Goal: Connect with others: Connect with others

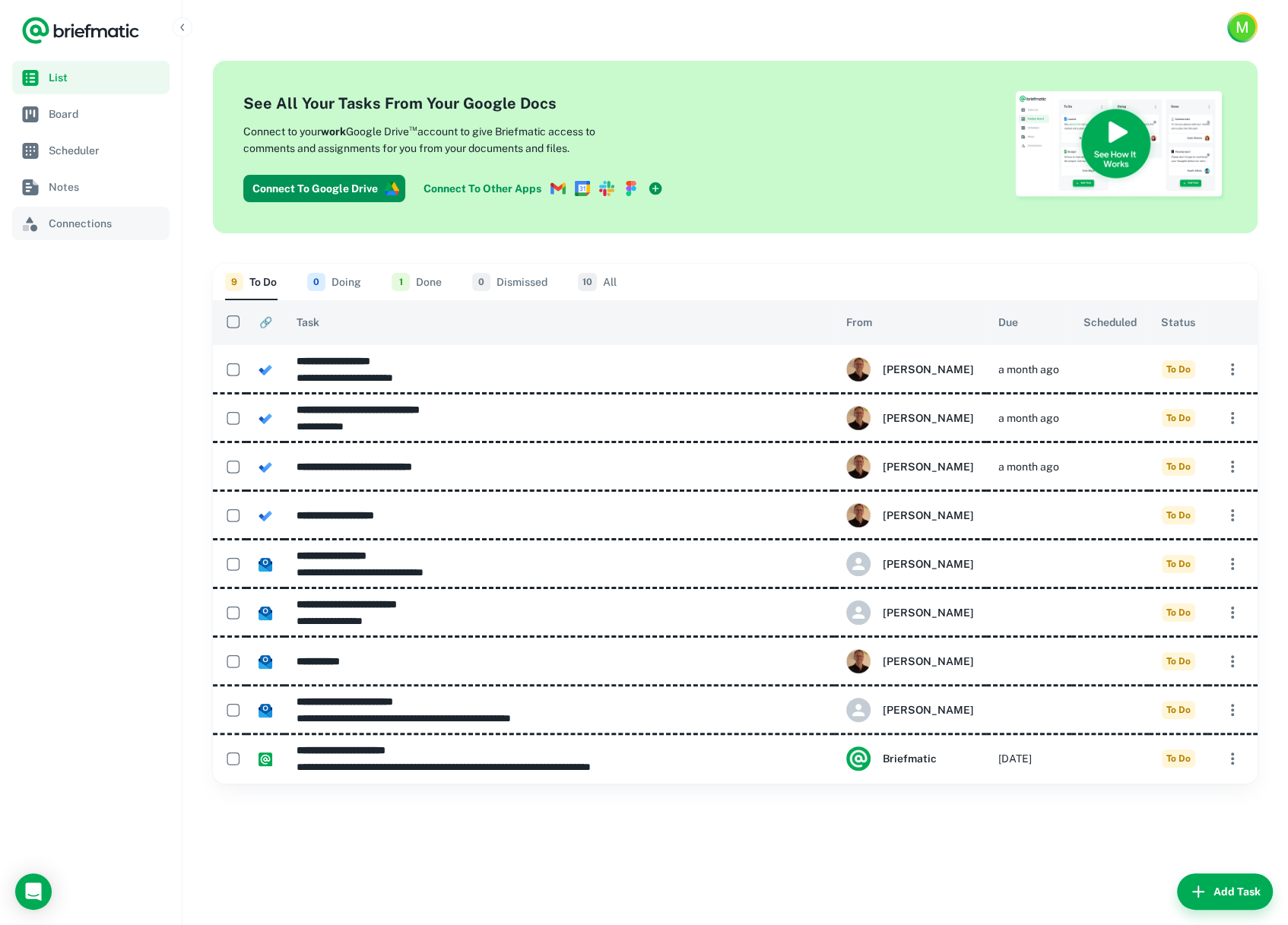
click at [80, 227] on span "Connections" at bounding box center [106, 224] width 115 height 17
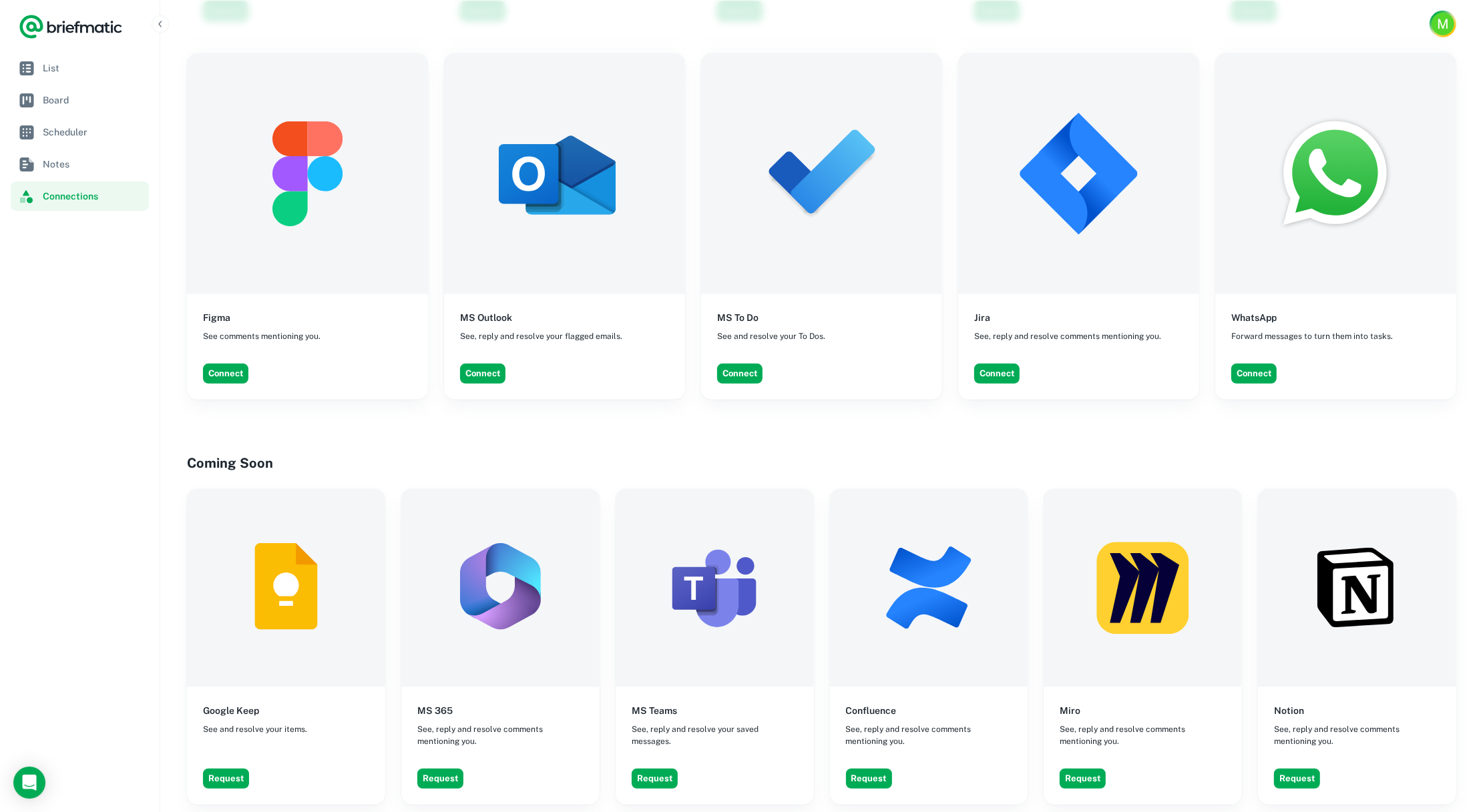
scroll to position [855, 0]
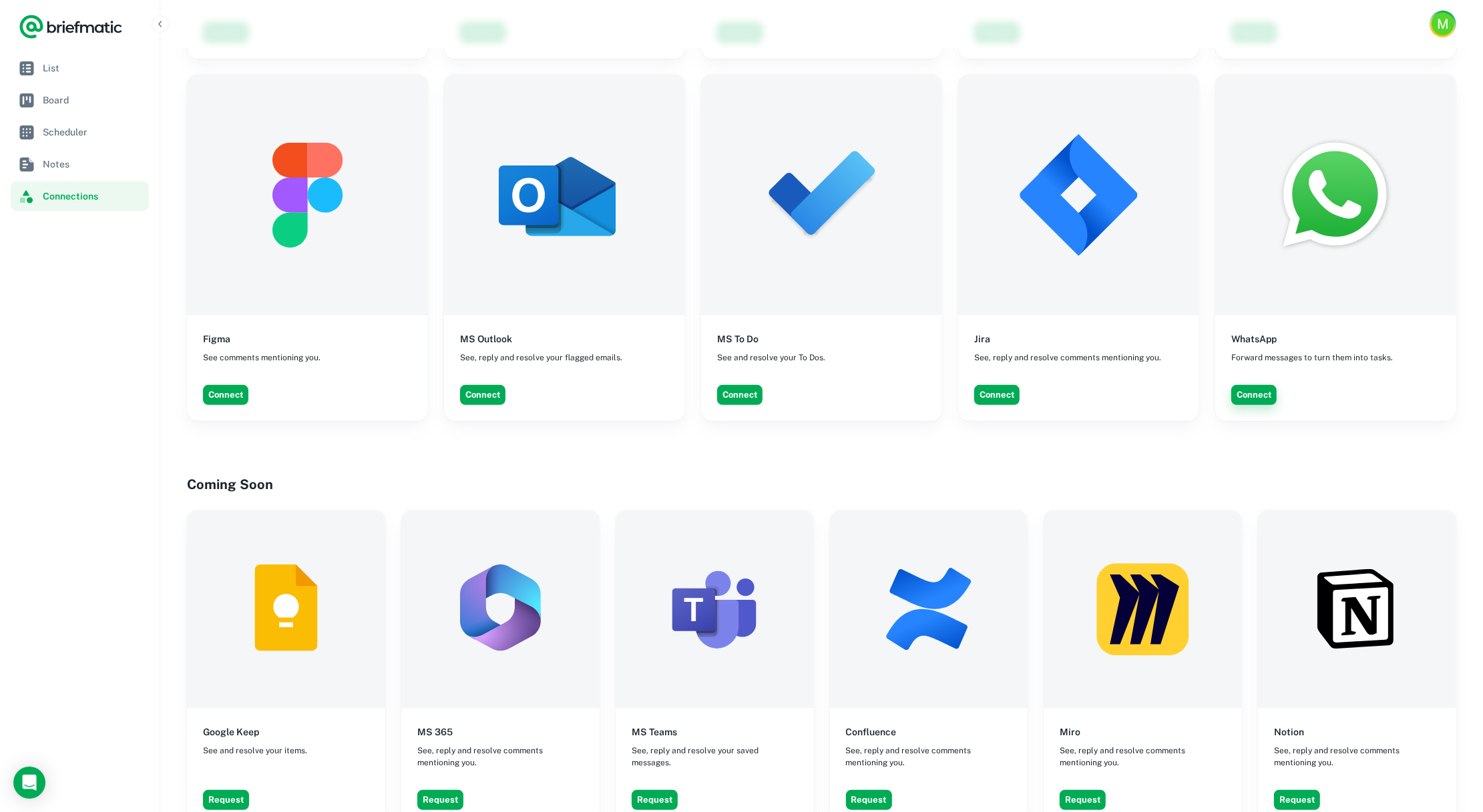
click at [1131, 385] on button "Connect" at bounding box center [1254, 395] width 45 height 20
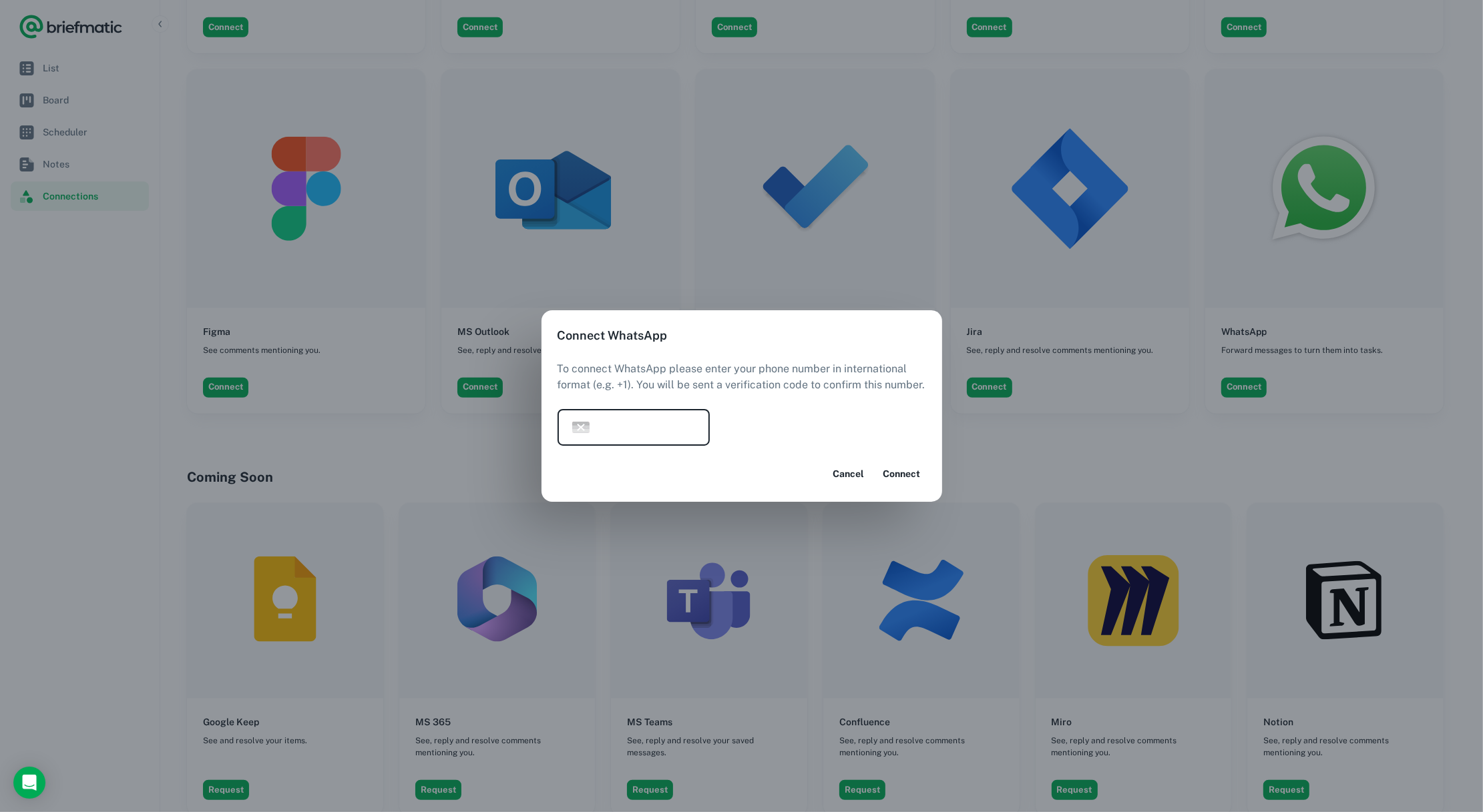
click at [628, 426] on input "tel" at bounding box center [655, 427] width 109 height 37
click at [644, 430] on input "tel" at bounding box center [655, 427] width 109 height 37
type input "**********"
click at [901, 480] on button "Connect" at bounding box center [902, 474] width 48 height 24
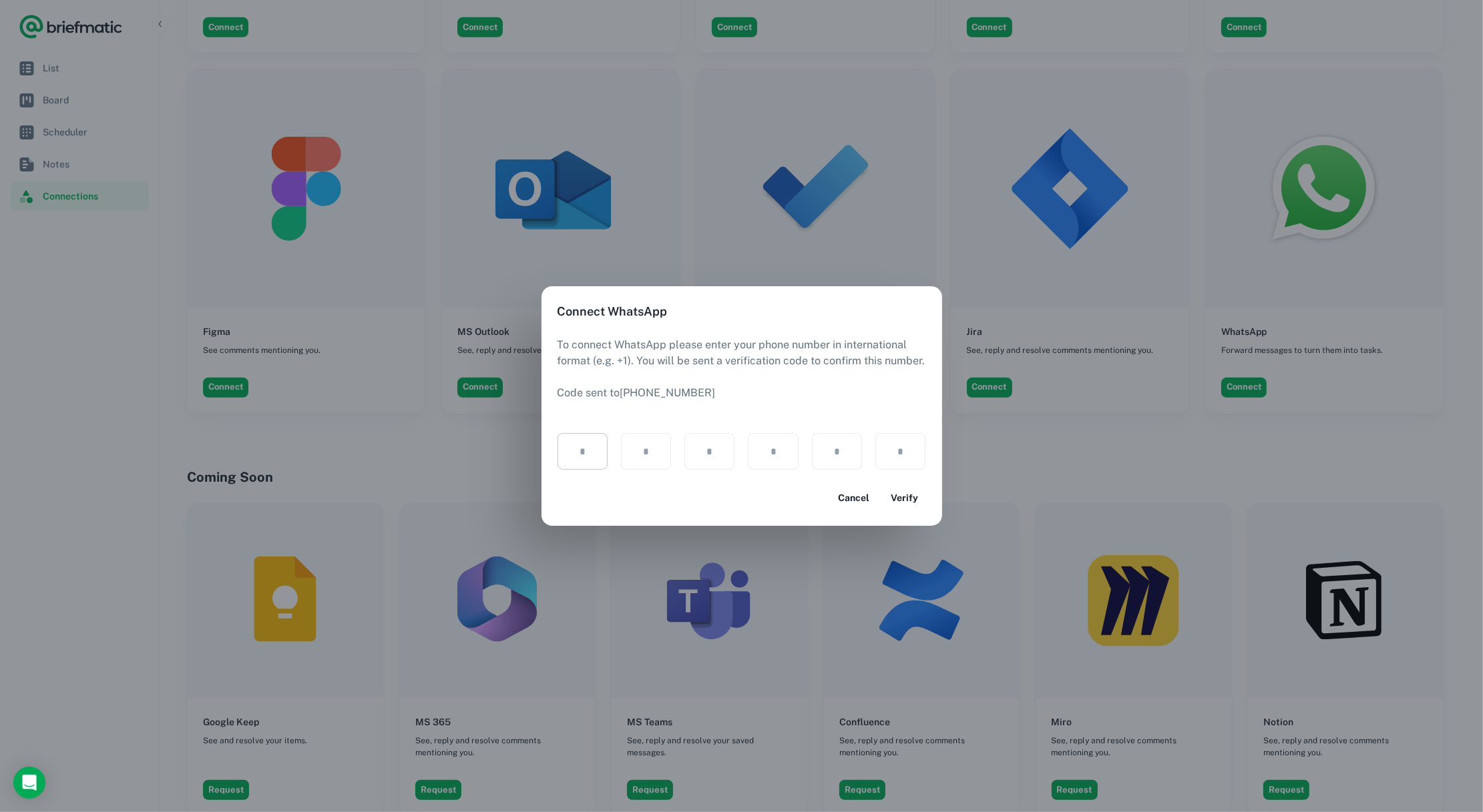
click at [580, 449] on input "text" at bounding box center [582, 451] width 50 height 37
type input "*"
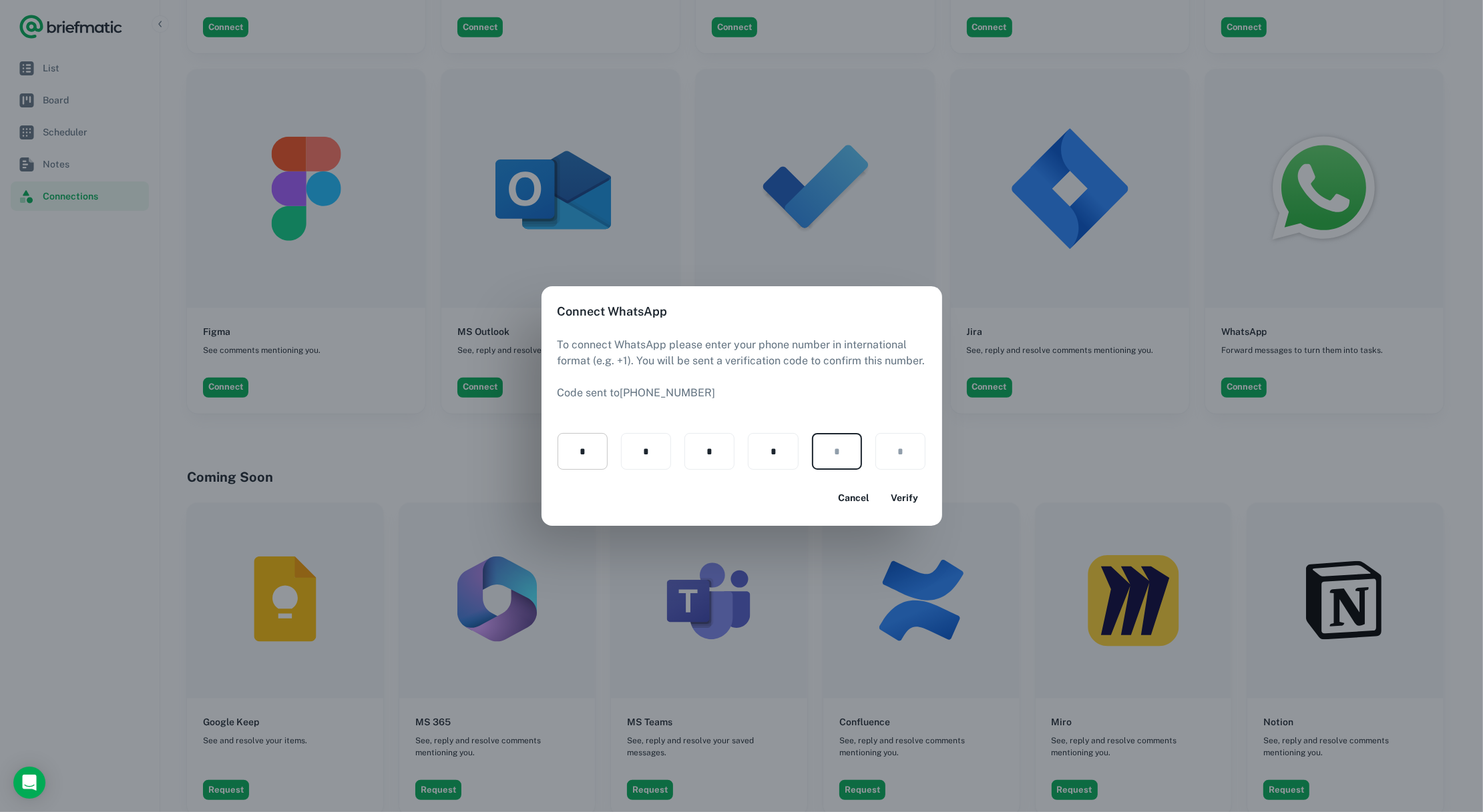
type input "*"
click at [906, 505] on button "Verify" at bounding box center [905, 498] width 43 height 24
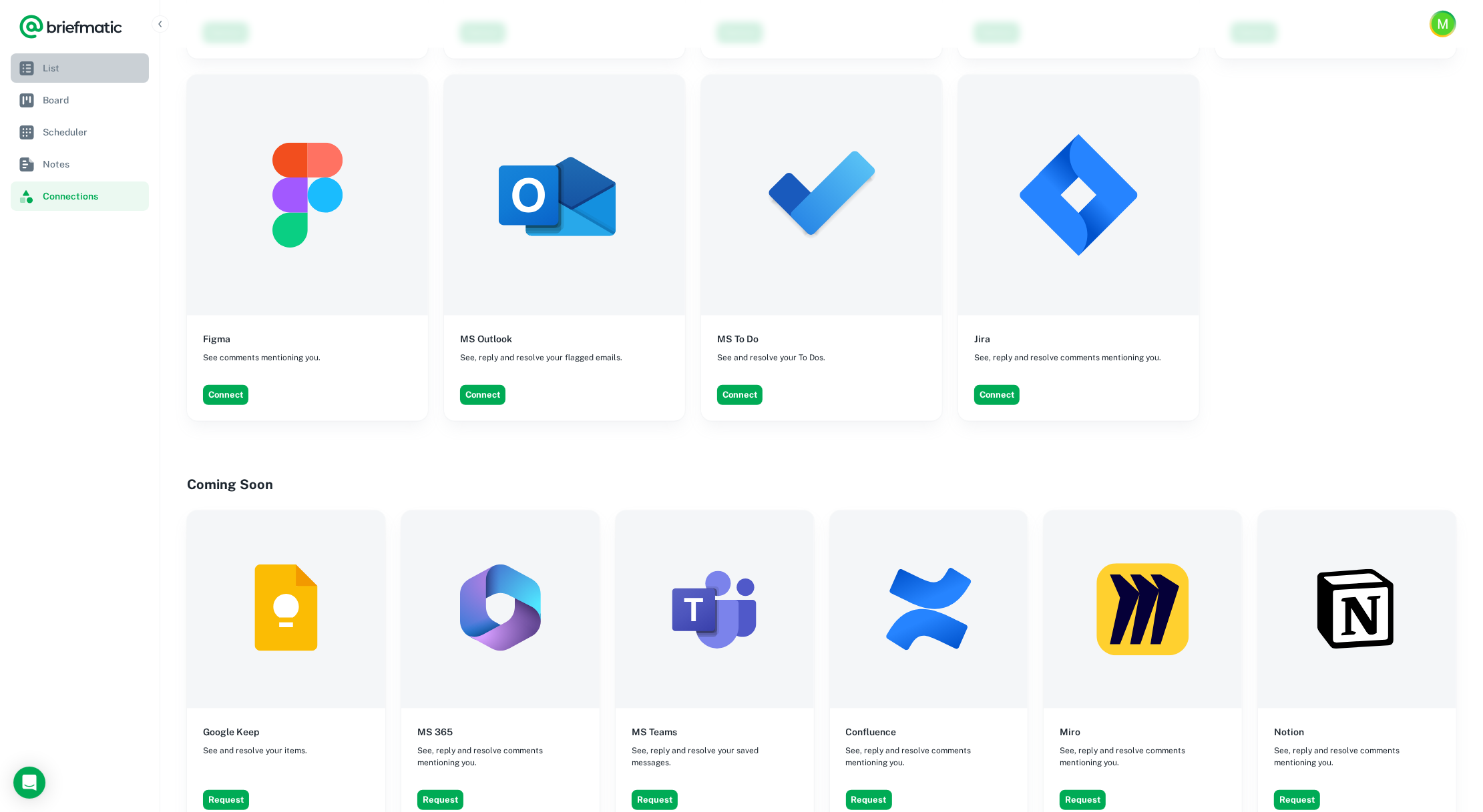
click at [60, 72] on span "List" at bounding box center [93, 68] width 101 height 15
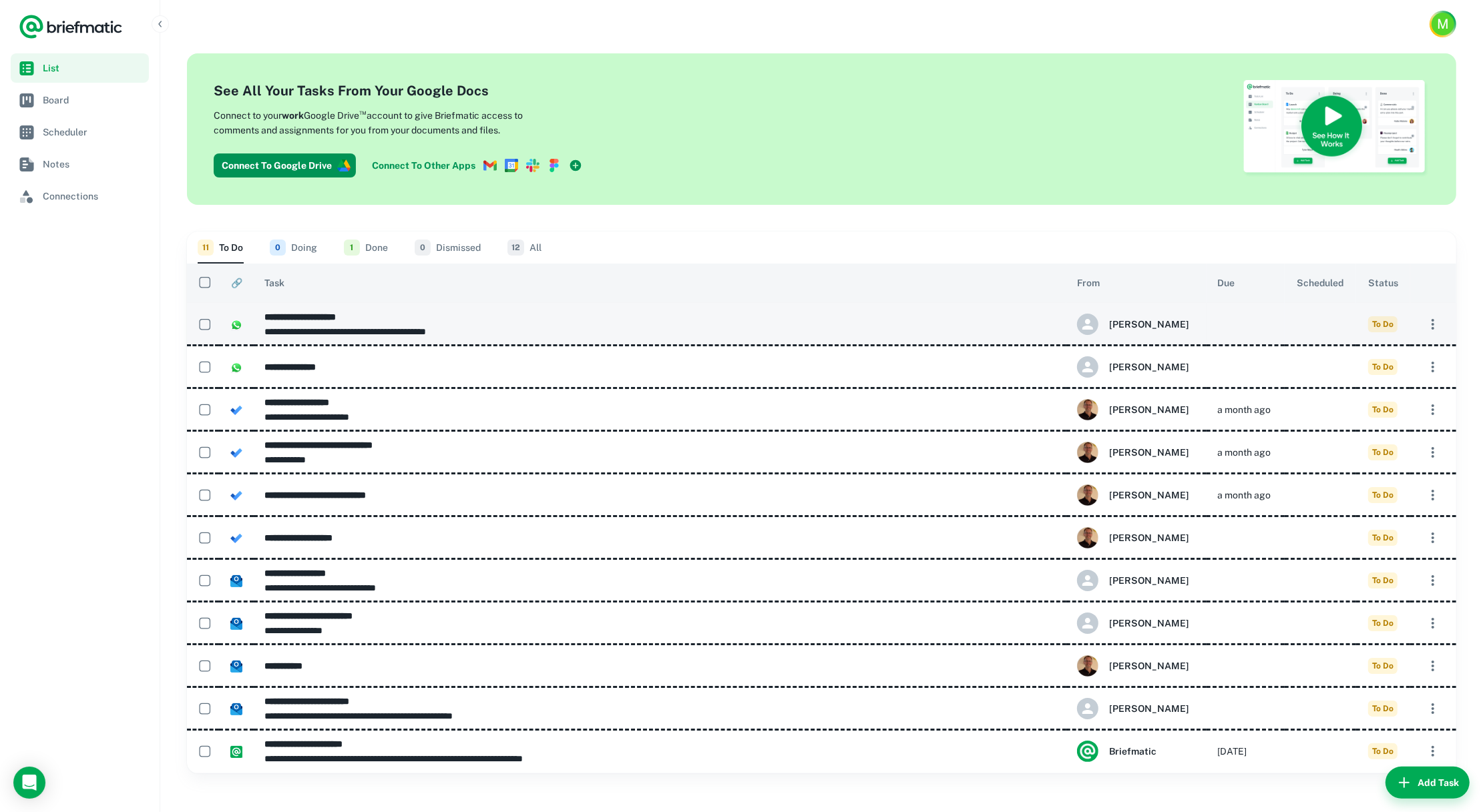
click at [339, 317] on h6 "**********" at bounding box center [660, 317] width 791 height 15
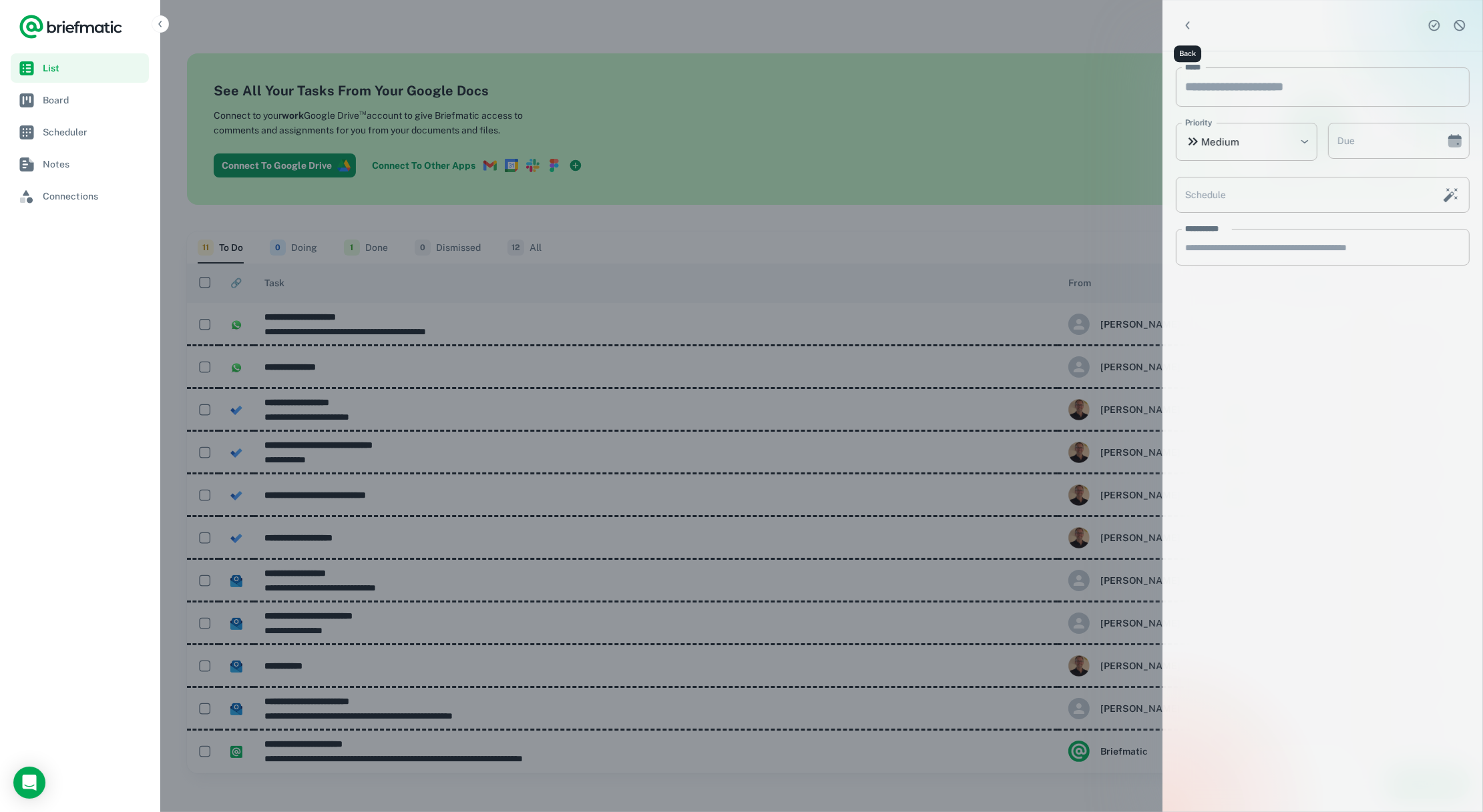
click at [1131, 26] on icon "Back" at bounding box center [1187, 25] width 13 height 13
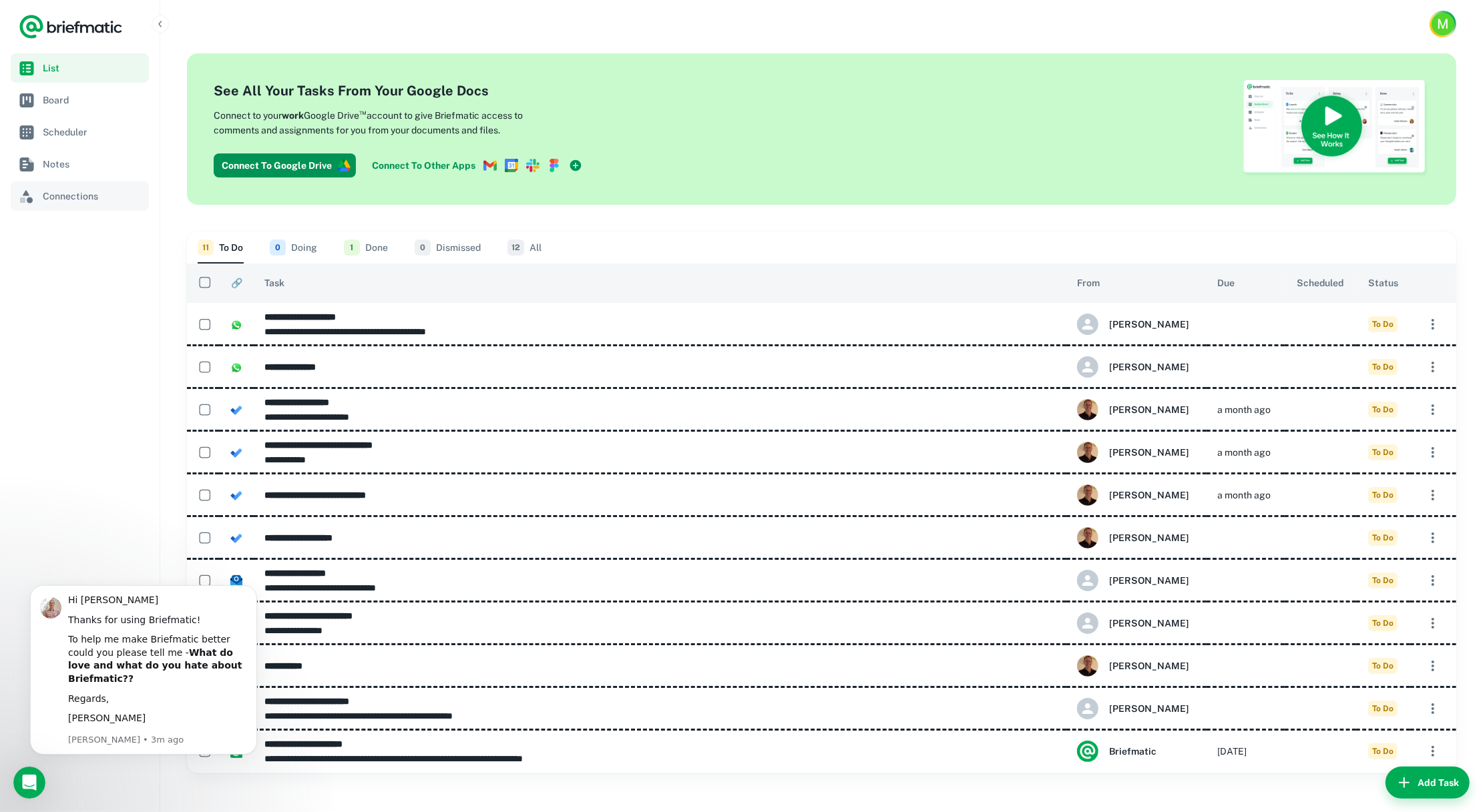
click at [68, 196] on span "Connections" at bounding box center [93, 196] width 101 height 15
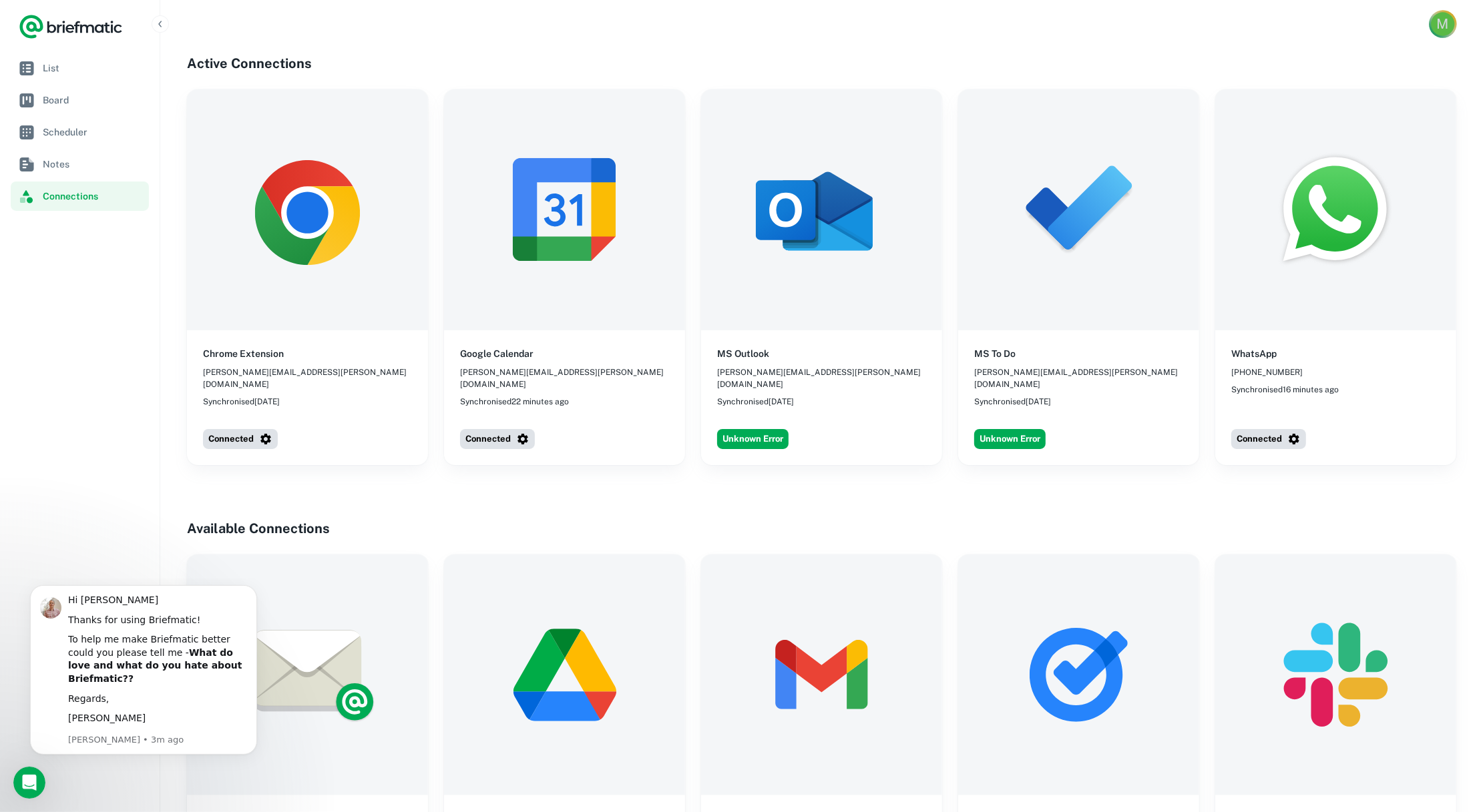
click at [1131, 22] on div "M" at bounding box center [1442, 23] width 23 height 23
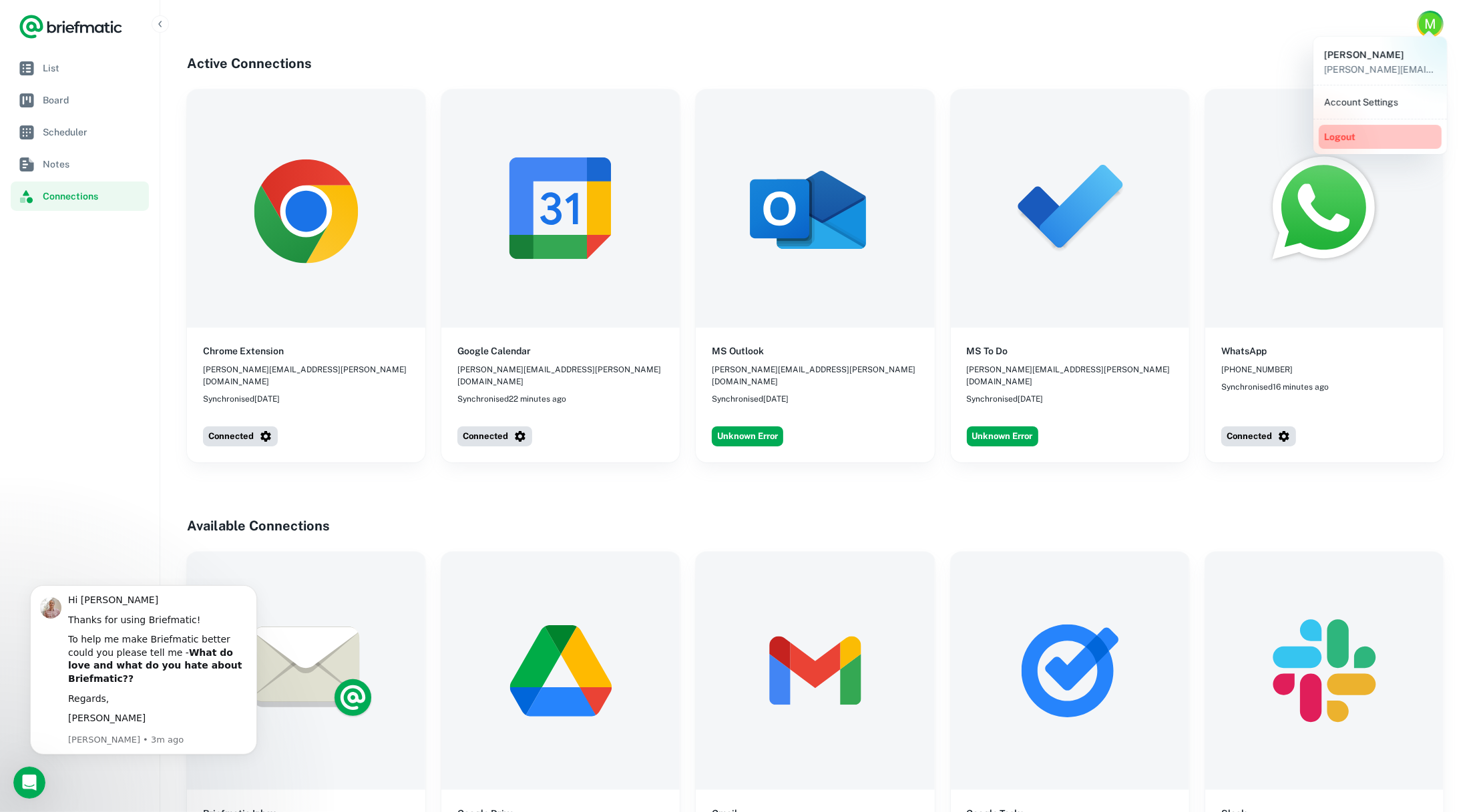
click at [1131, 140] on button "Logout" at bounding box center [1380, 137] width 123 height 24
